Goal: Information Seeking & Learning: Compare options

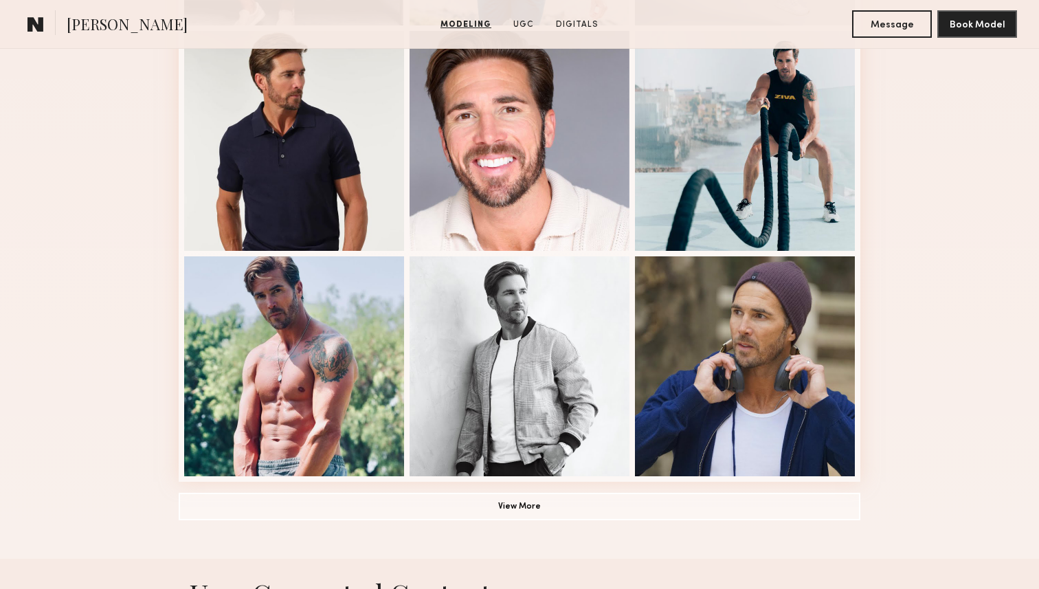
scroll to position [844, 0]
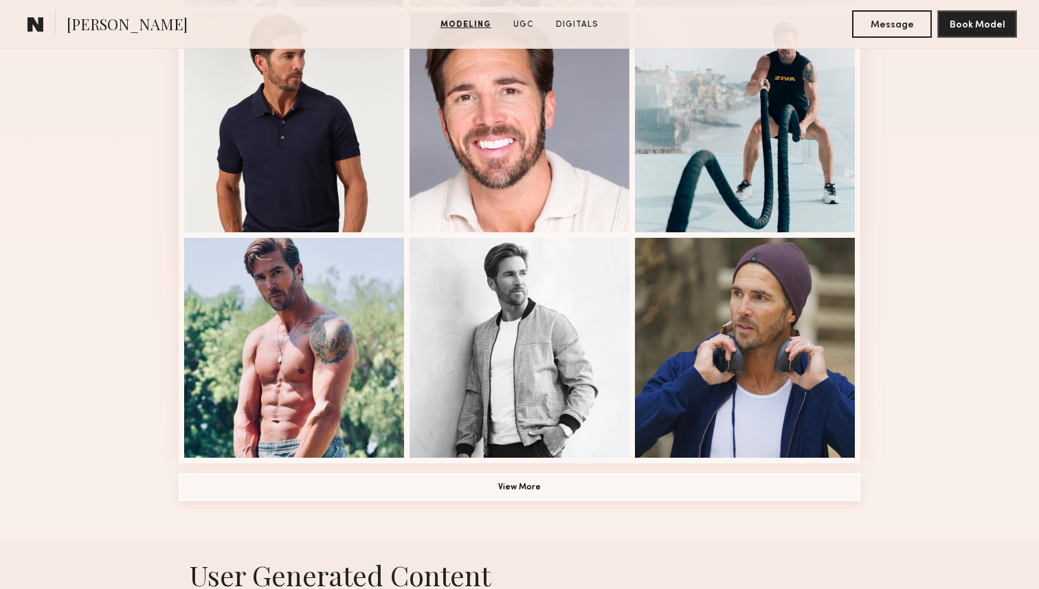
click at [523, 488] on button "View More" at bounding box center [519, 486] width 681 height 27
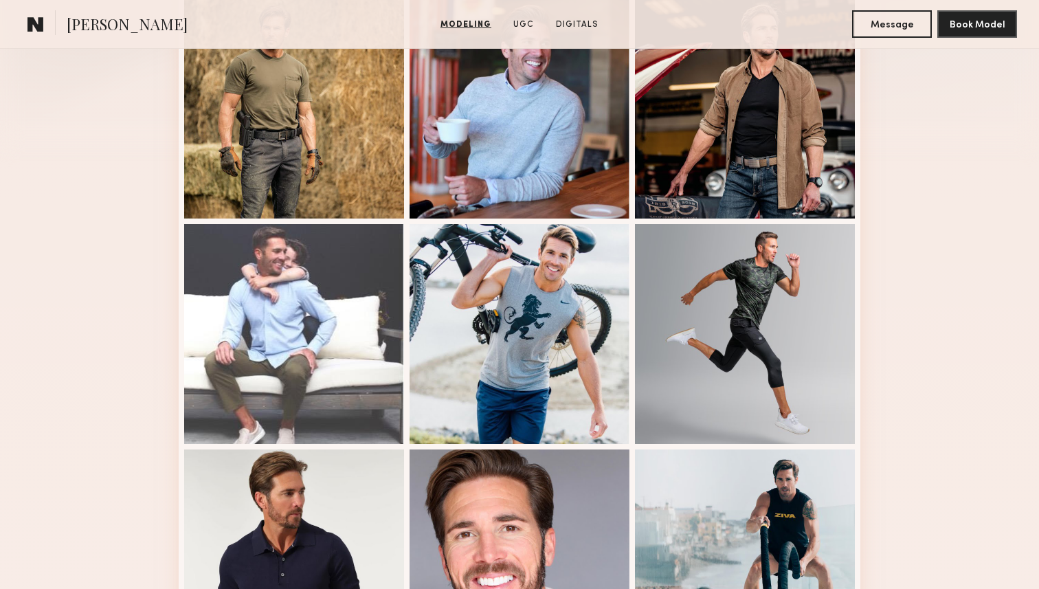
scroll to position [409, 0]
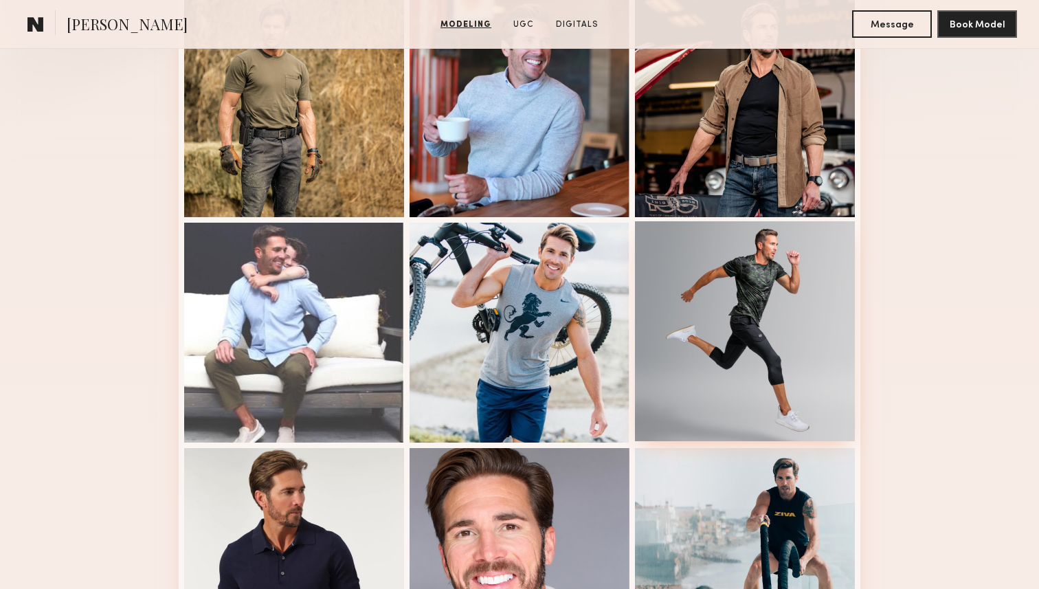
click at [722, 295] on div at bounding box center [745, 331] width 220 height 220
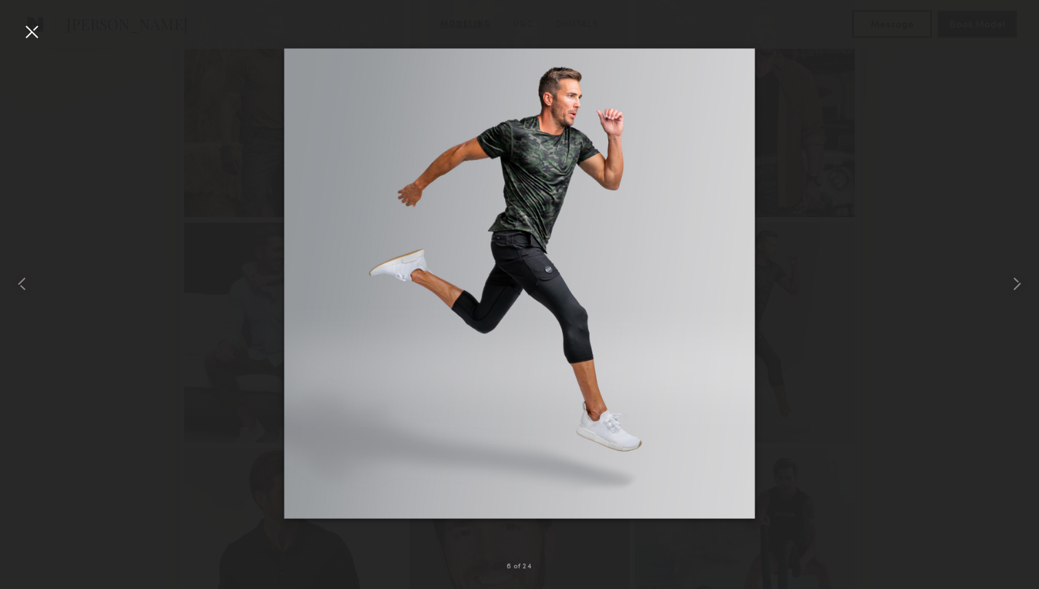
click at [32, 31] on div at bounding box center [32, 32] width 22 height 22
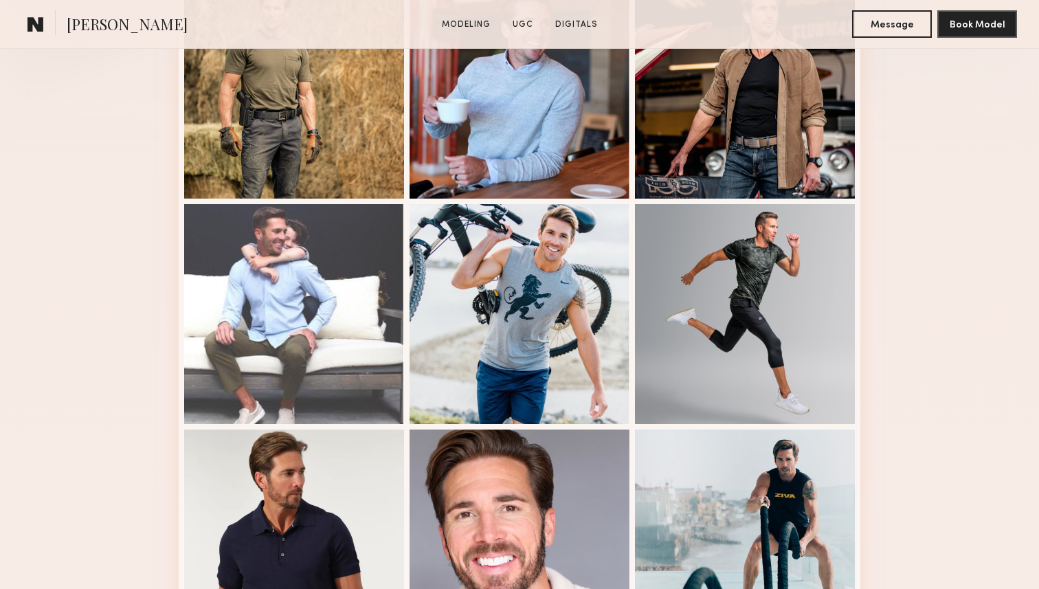
scroll to position [438, 0]
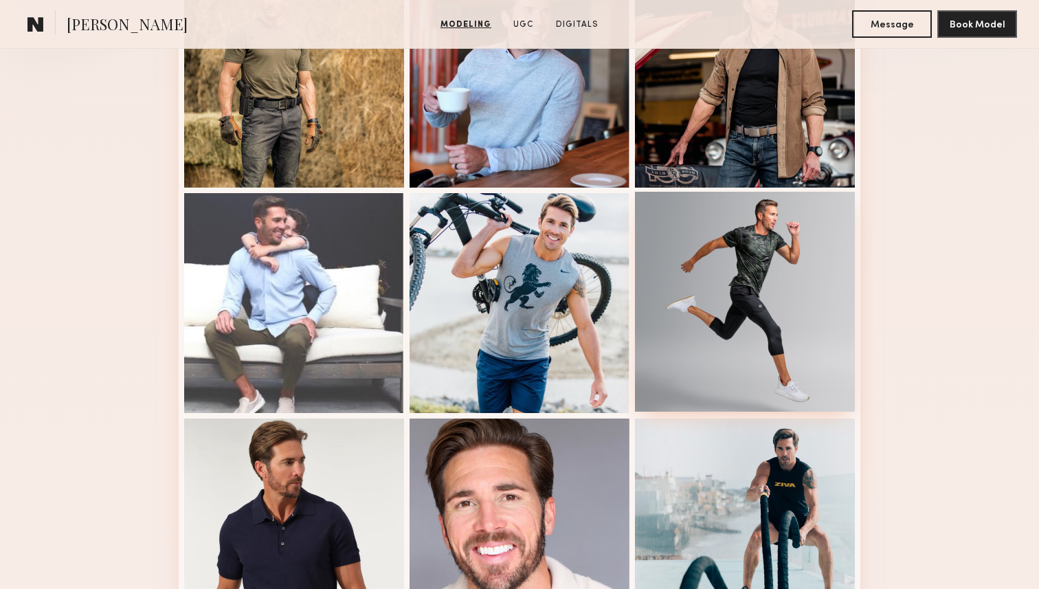
click at [708, 295] on div at bounding box center [745, 302] width 220 height 220
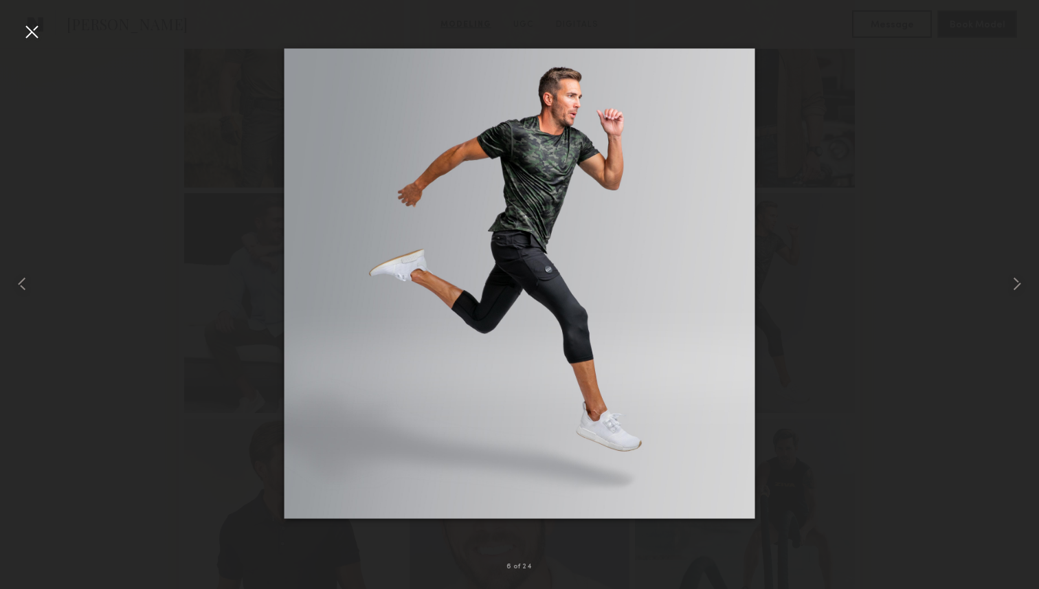
click at [32, 33] on div at bounding box center [32, 32] width 22 height 22
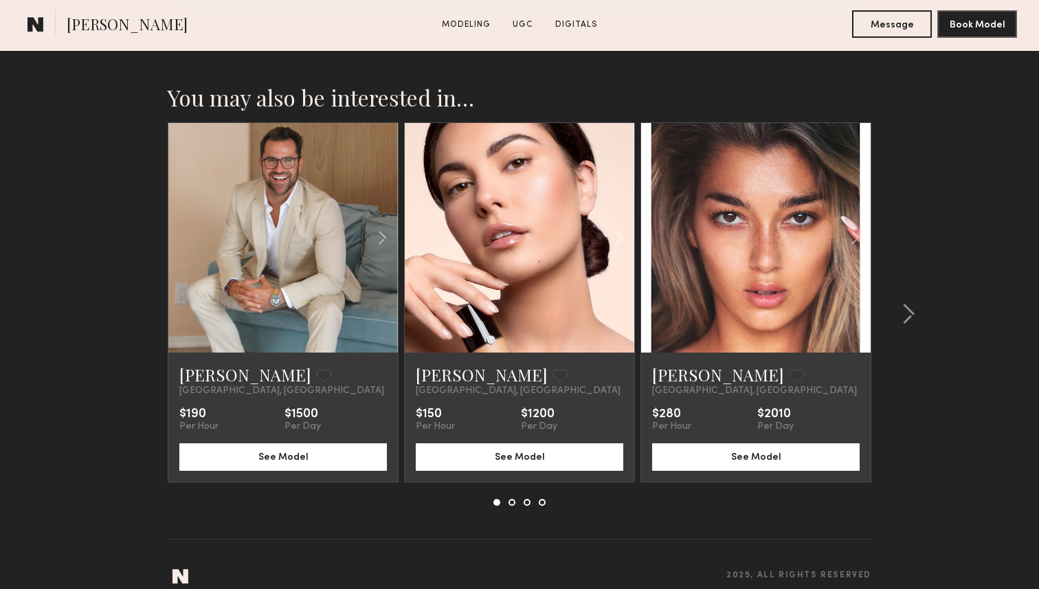
scroll to position [3641, 0]
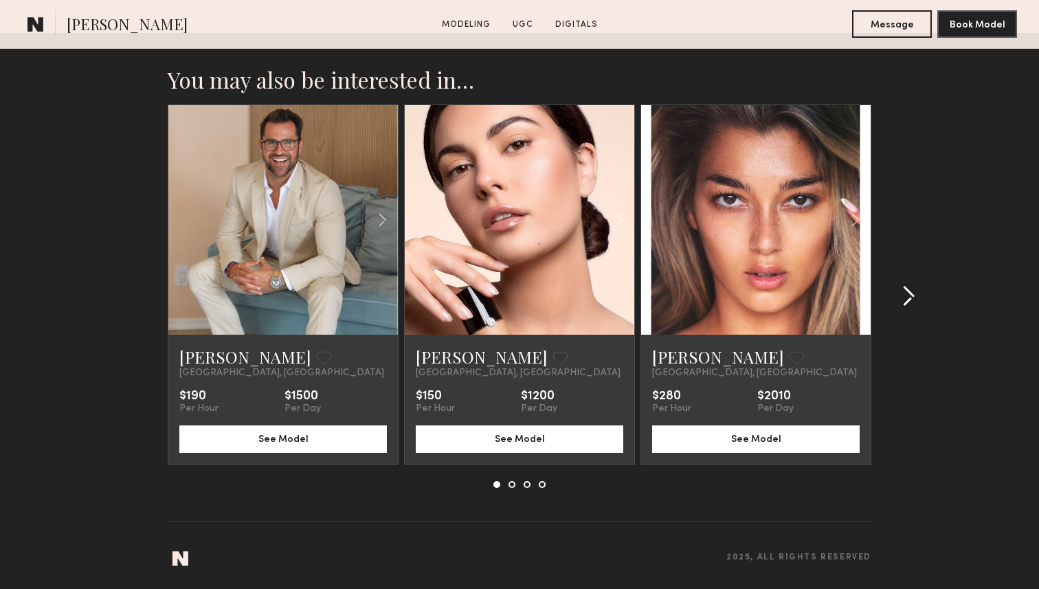
click at [912, 299] on common-icon at bounding box center [908, 296] width 14 height 22
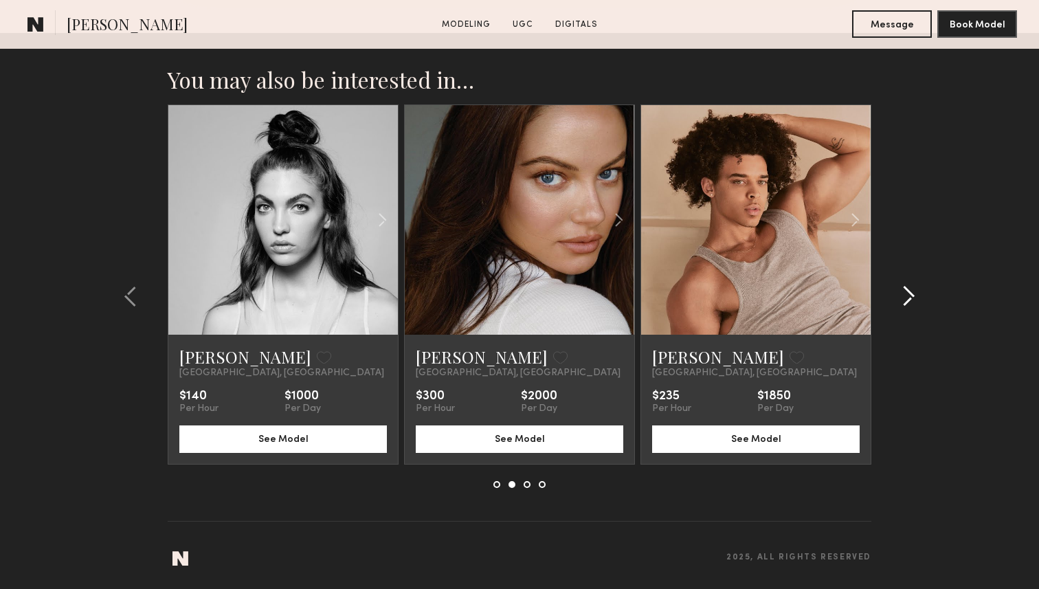
click at [912, 299] on common-icon at bounding box center [908, 296] width 14 height 22
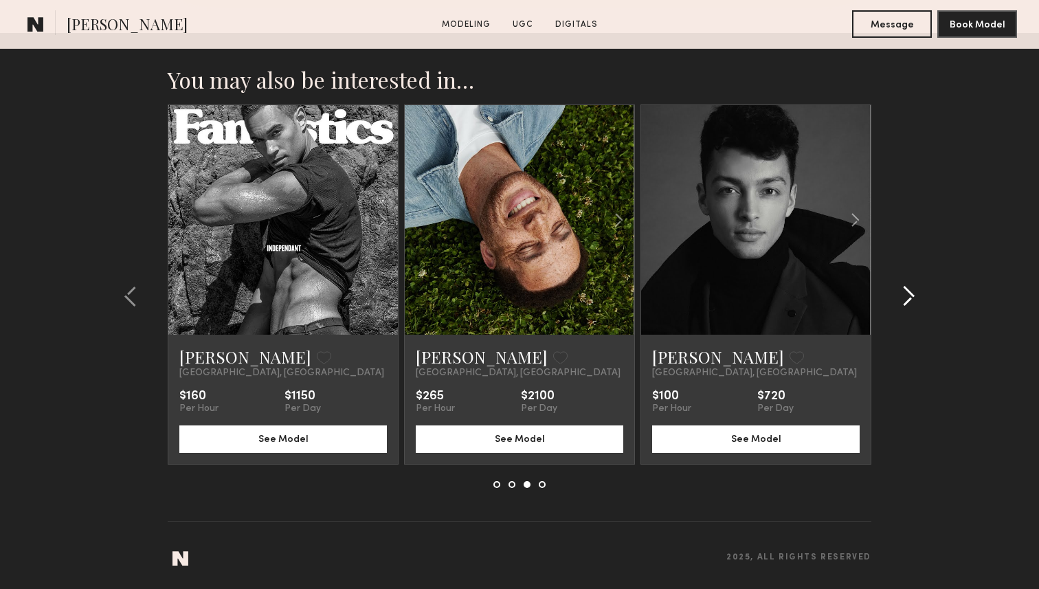
click at [912, 299] on common-icon at bounding box center [908, 296] width 14 height 22
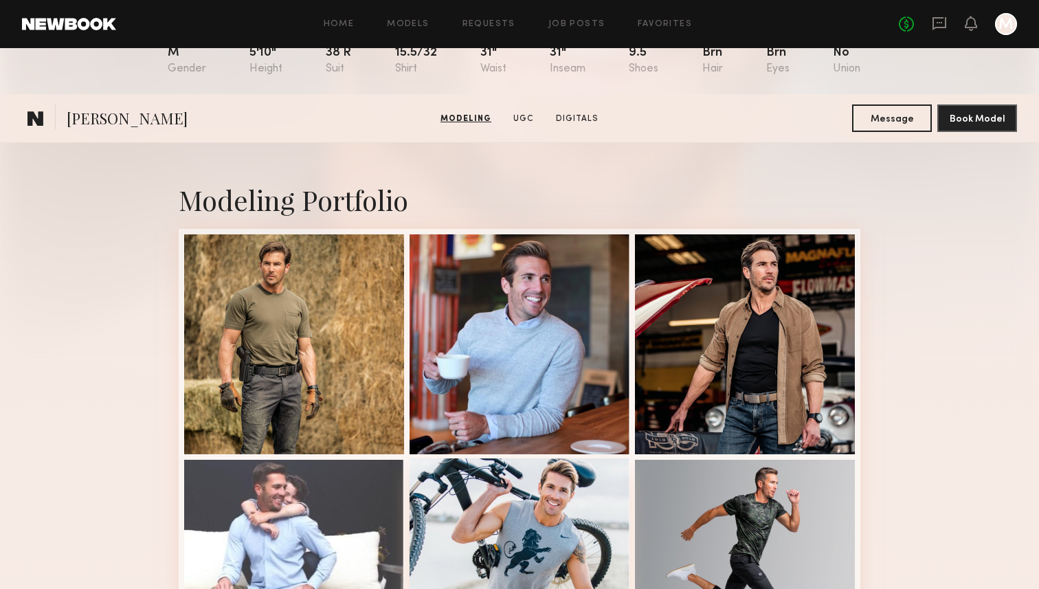
scroll to position [0, 0]
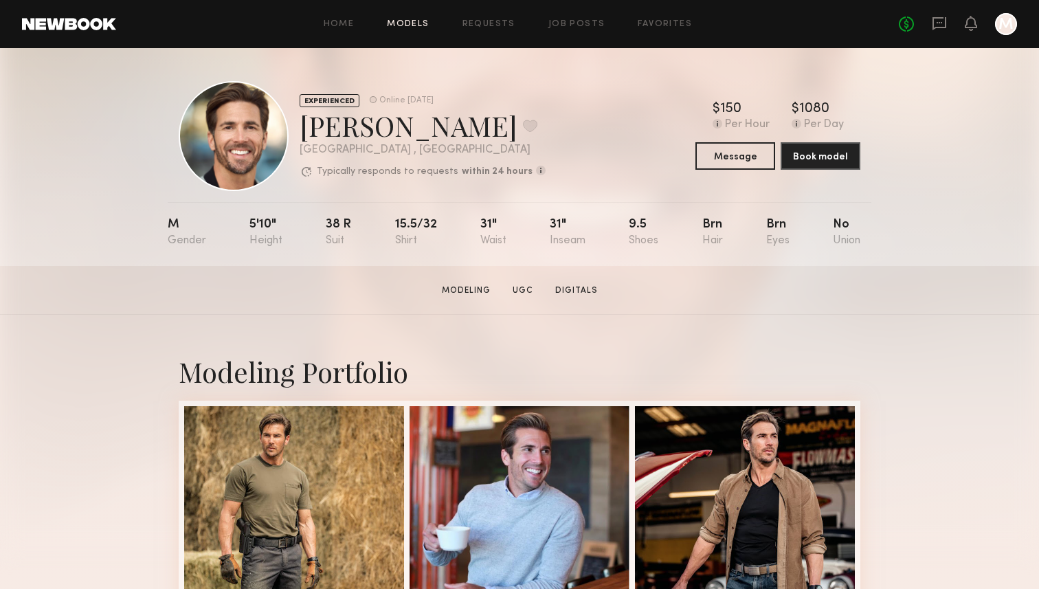
click at [413, 27] on link "Models" at bounding box center [408, 24] width 42 height 9
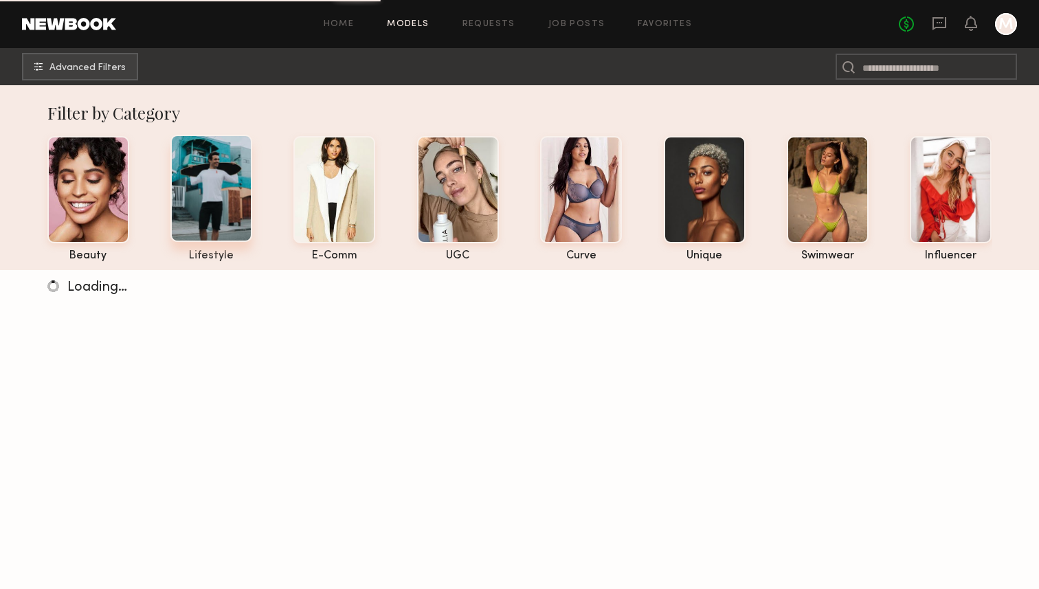
click at [207, 193] on div at bounding box center [211, 188] width 82 height 107
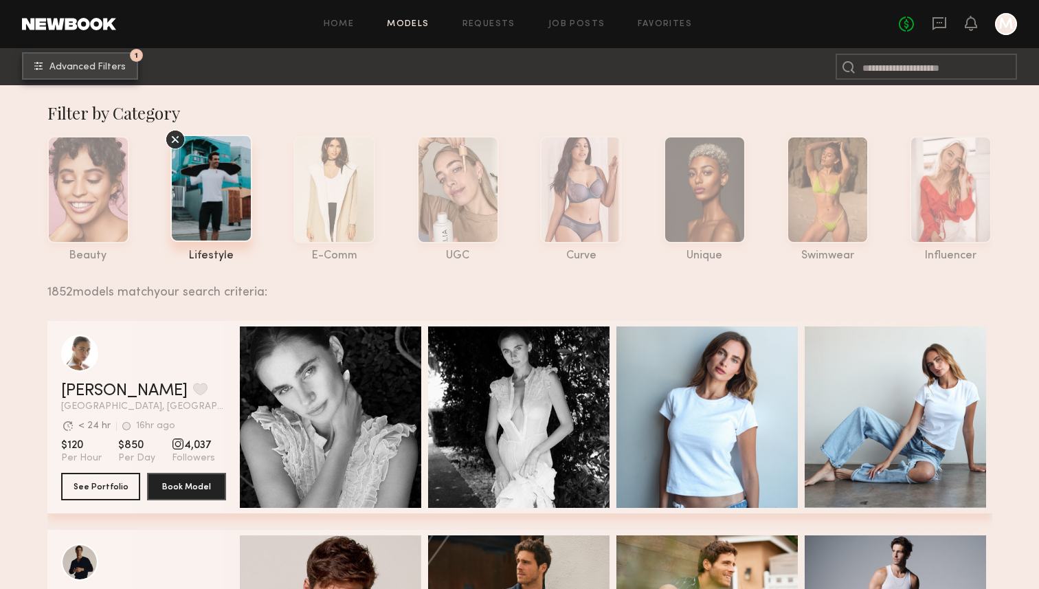
click at [87, 71] on span "Advanced Filters" at bounding box center [87, 68] width 76 height 10
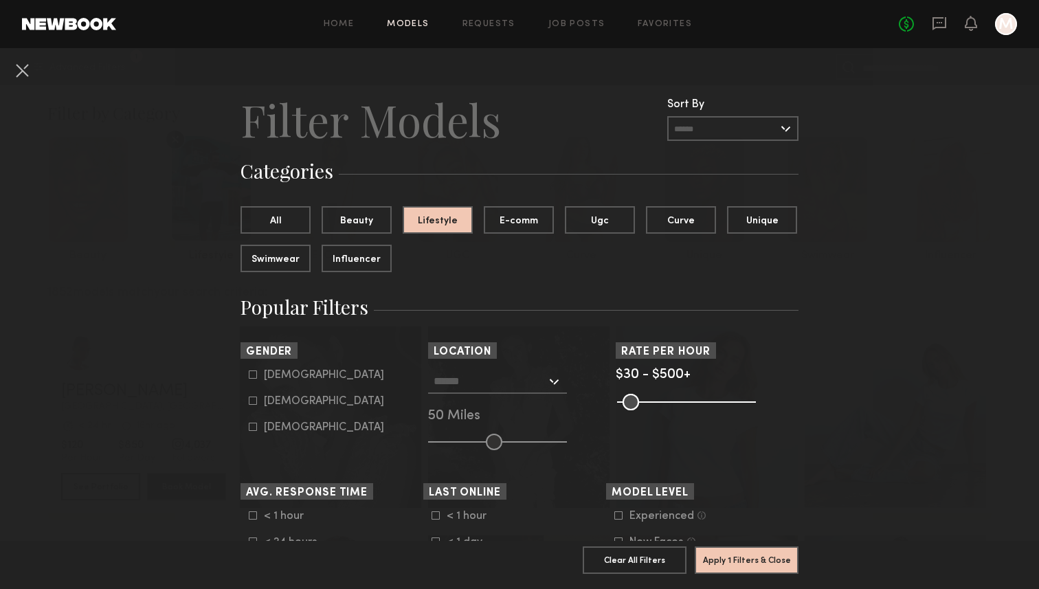
click at [249, 379] on icon at bounding box center [253, 374] width 8 height 8
type input "*"
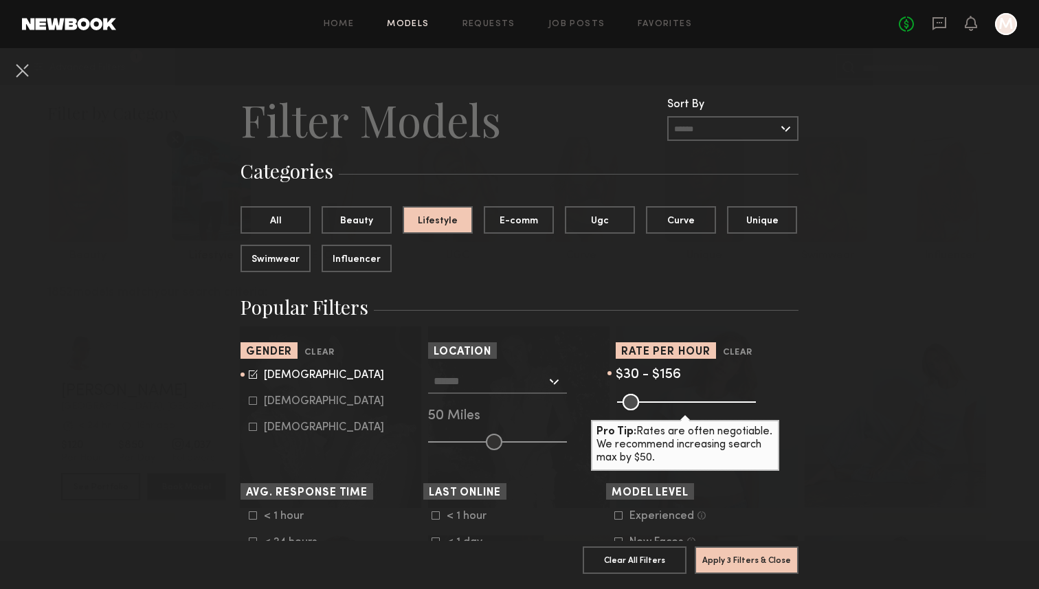
drag, startPoint x: 751, startPoint y: 398, endPoint x: 657, endPoint y: 409, distance: 94.0
type input "***"
click at [657, 409] on input "range" at bounding box center [686, 402] width 139 height 16
click at [743, 555] on button "Apply 3 Filters & Close" at bounding box center [746, 558] width 104 height 27
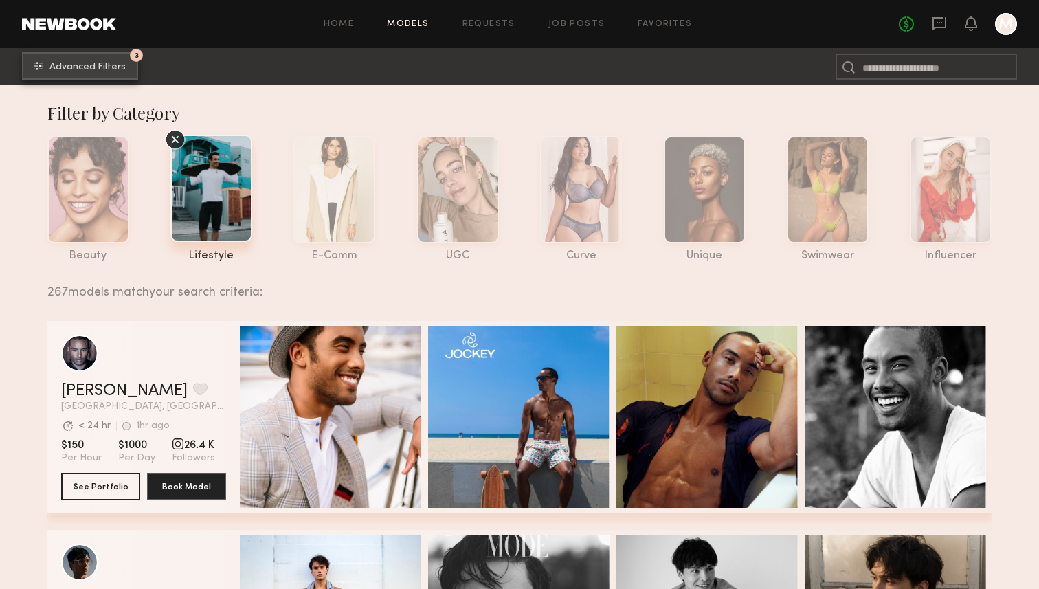
click at [85, 71] on span "Advanced Filters" at bounding box center [87, 68] width 76 height 10
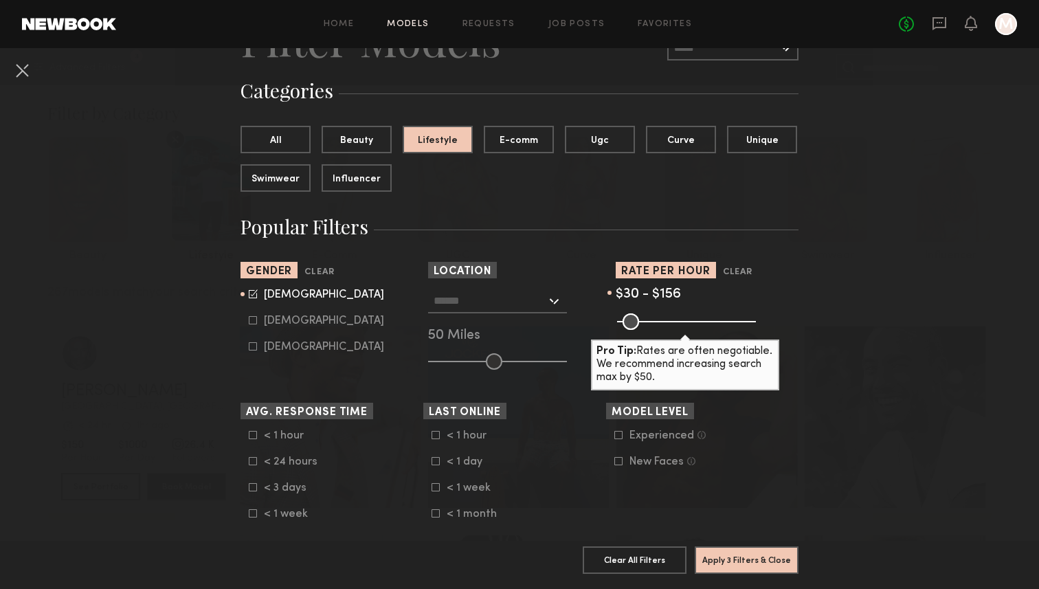
scroll to position [101, 0]
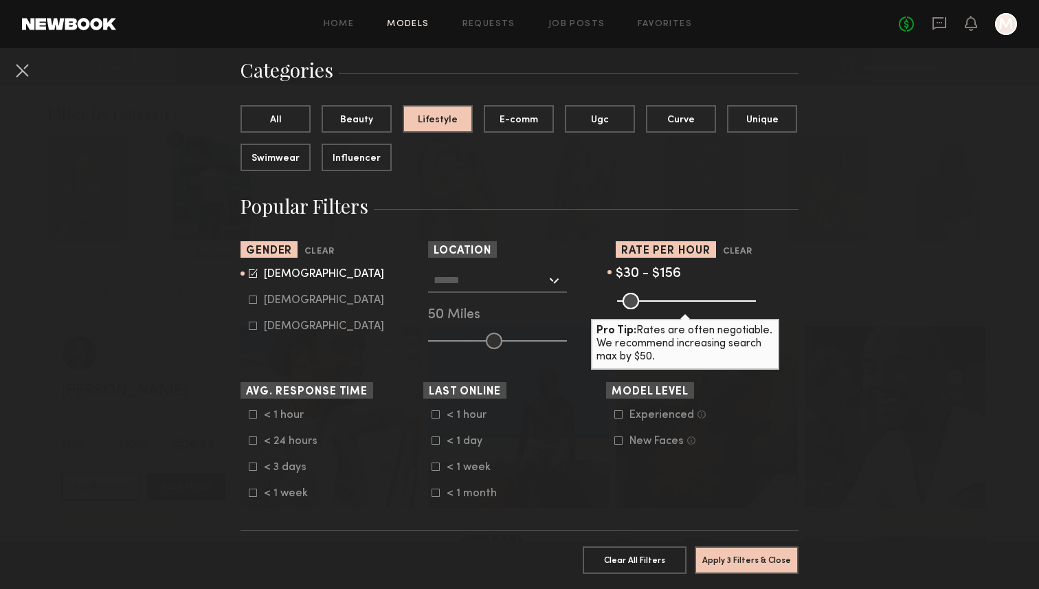
click at [478, 282] on input "text" at bounding box center [489, 279] width 113 height 23
click at [488, 302] on div "[GEOGRAPHIC_DATA], [GEOGRAPHIC_DATA]" at bounding box center [497, 311] width 136 height 36
type input "**********"
drag, startPoint x: 493, startPoint y: 341, endPoint x: 461, endPoint y: 343, distance: 32.4
type input "**"
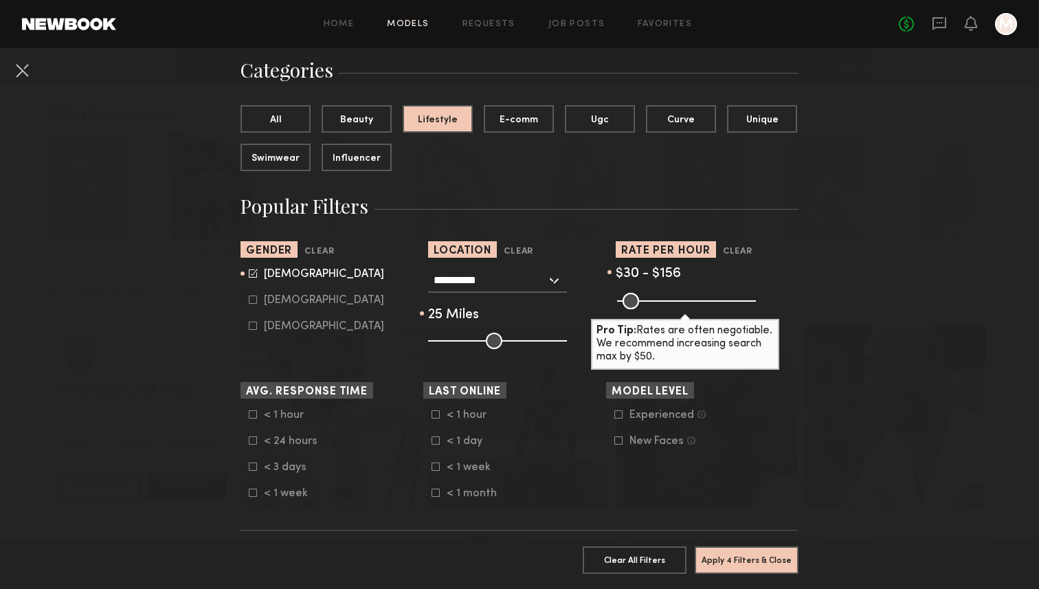
click at [461, 343] on input "range" at bounding box center [497, 340] width 139 height 16
click at [760, 561] on button "Apply 4 Filters & Close" at bounding box center [746, 558] width 104 height 27
